Goal: Check status

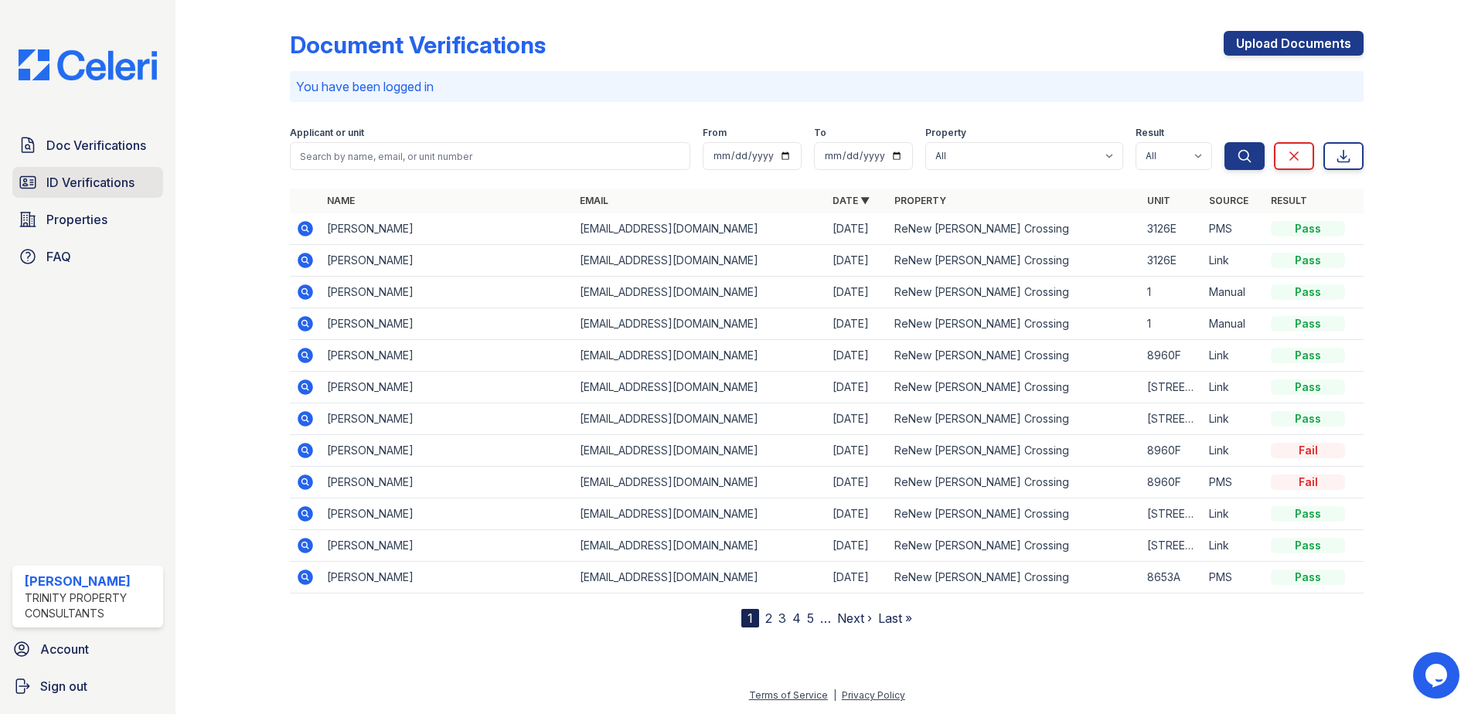
click at [130, 183] on span "ID Verifications" at bounding box center [90, 182] width 88 height 19
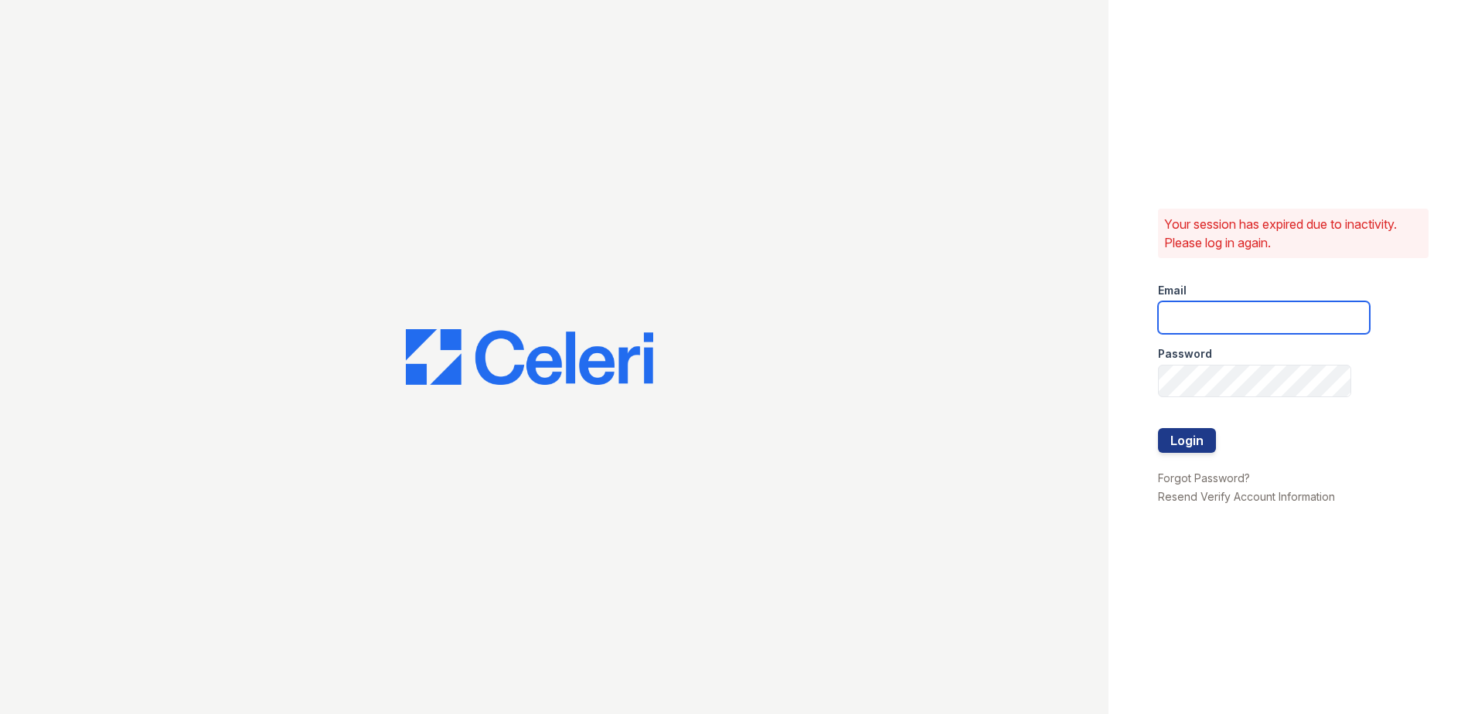
type input "[EMAIL_ADDRESS][DOMAIN_NAME]"
click at [1207, 444] on button "Login" at bounding box center [1187, 440] width 58 height 25
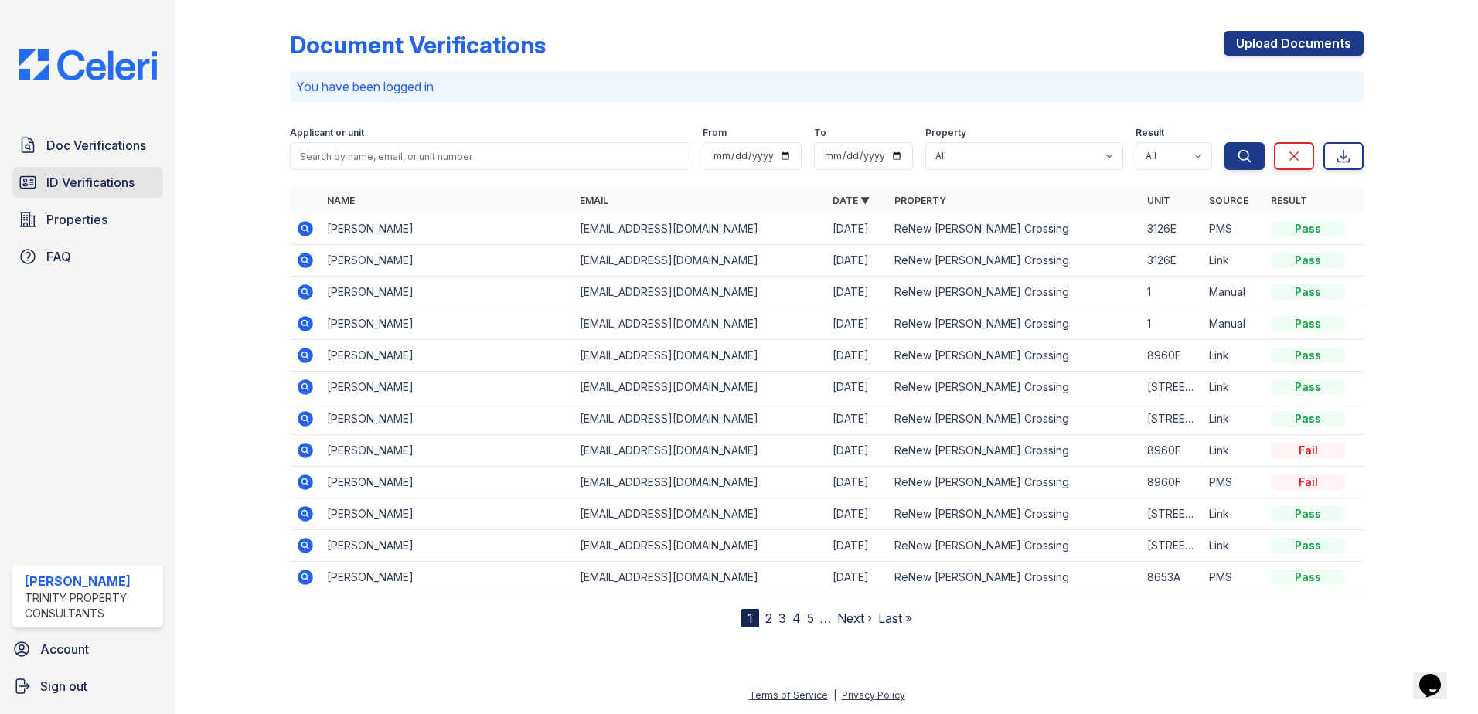
click at [65, 176] on span "ID Verifications" at bounding box center [90, 182] width 88 height 19
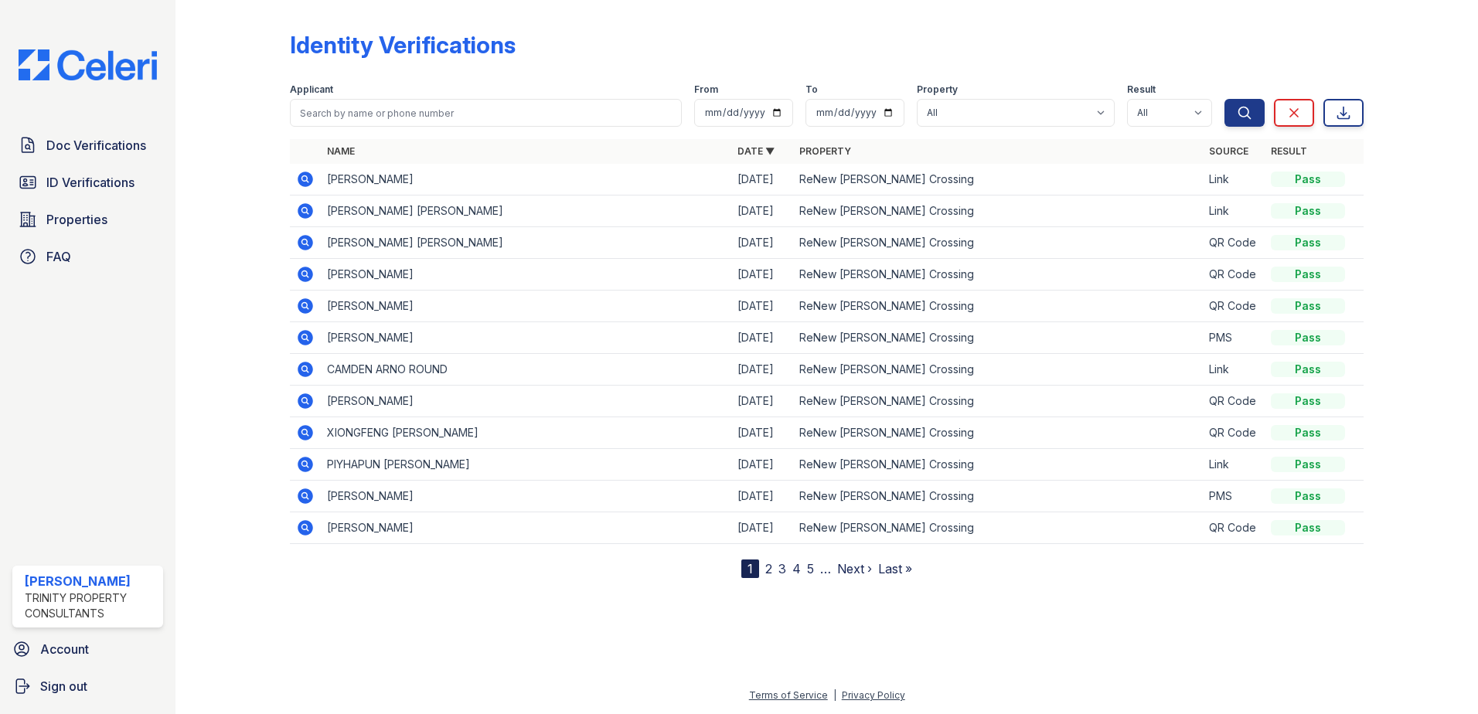
click at [308, 177] on icon at bounding box center [305, 179] width 15 height 15
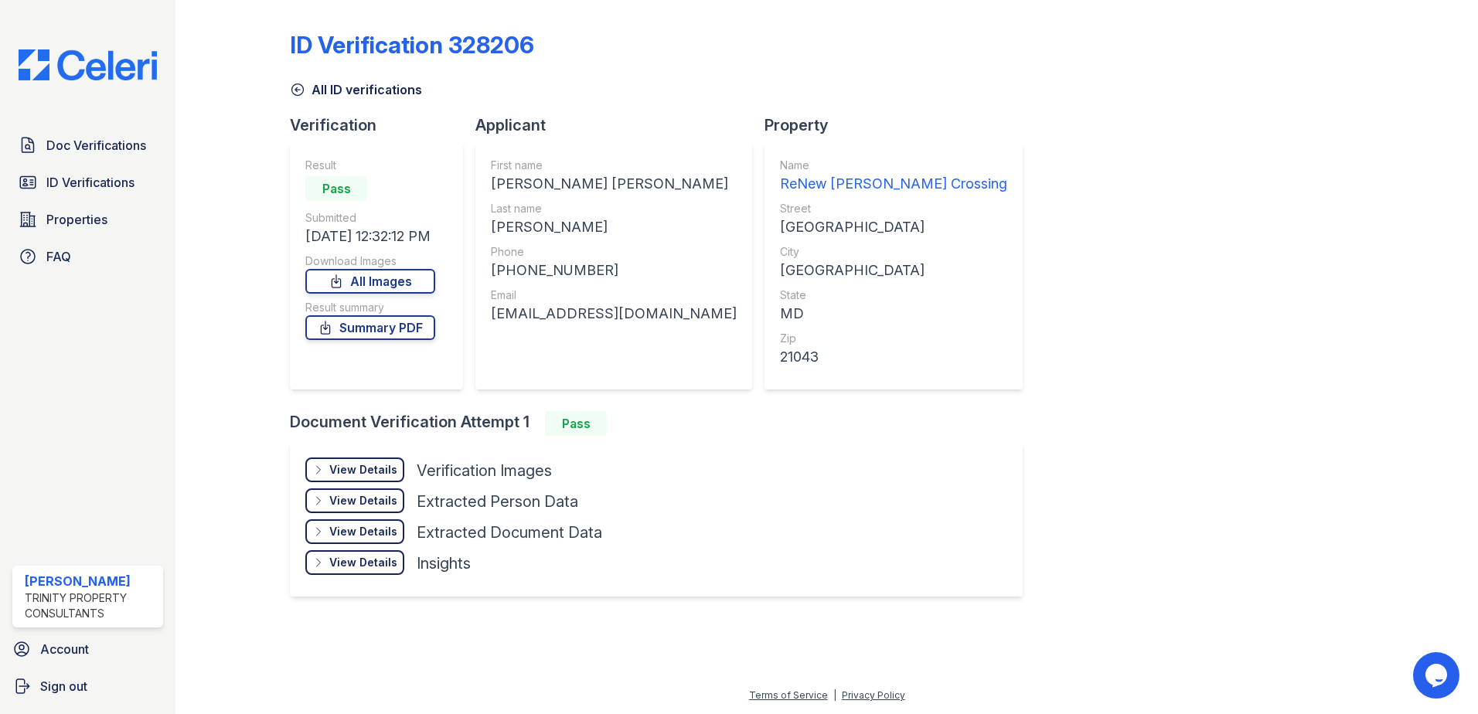
click at [375, 465] on div "View Details" at bounding box center [363, 469] width 68 height 15
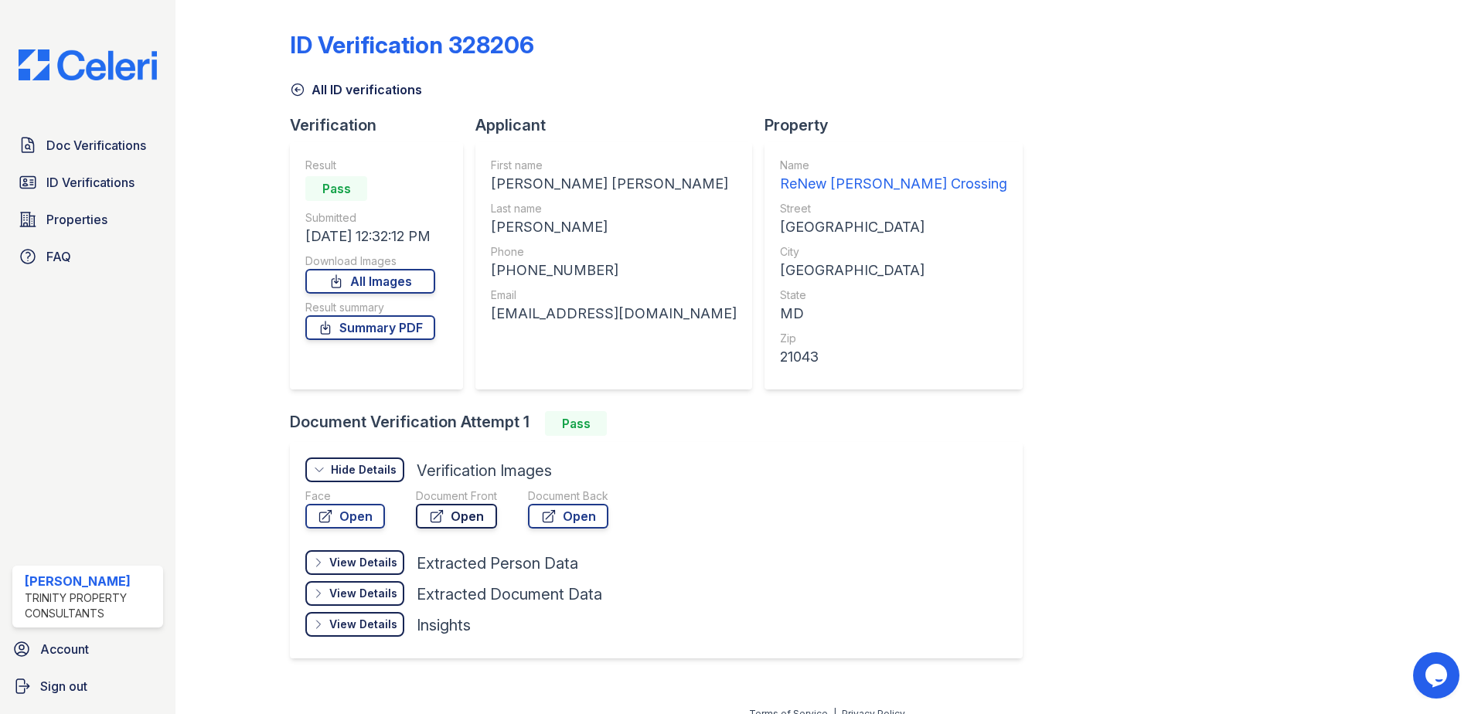
click at [457, 510] on link "Open" at bounding box center [456, 516] width 81 height 25
click at [124, 185] on span "ID Verifications" at bounding box center [90, 182] width 88 height 19
